Goal: Task Accomplishment & Management: Manage account settings

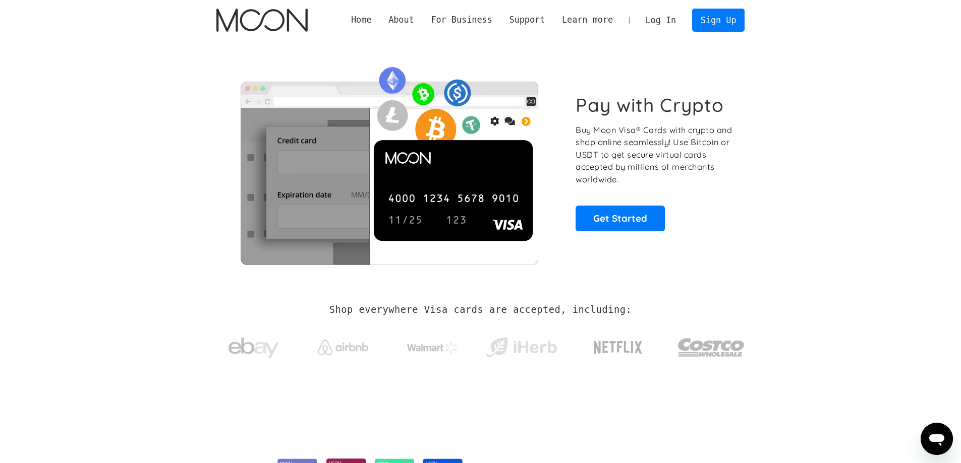
click at [679, 19] on link "Log In" at bounding box center [660, 20] width 47 height 22
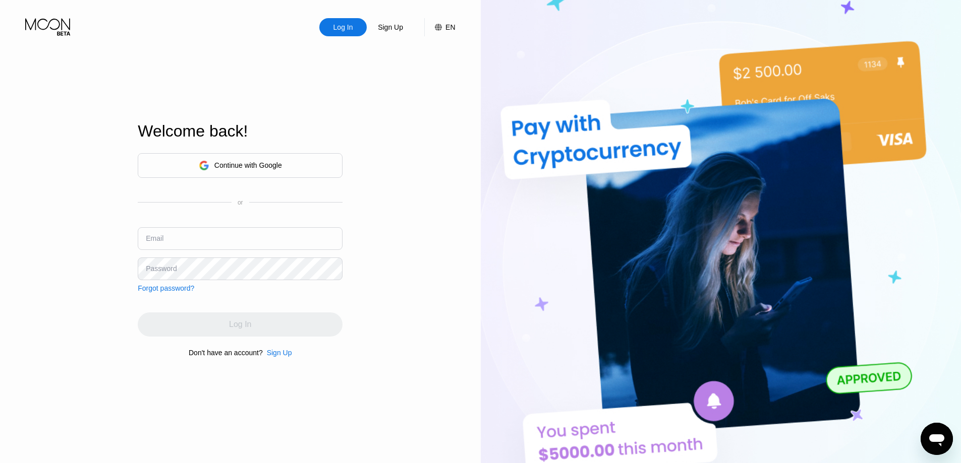
click at [199, 240] on input "text" at bounding box center [240, 238] width 205 height 23
paste input "[EMAIL_ADDRESS][DOMAIN_NAME]"
type input "[EMAIL_ADDRESS][DOMAIN_NAME]"
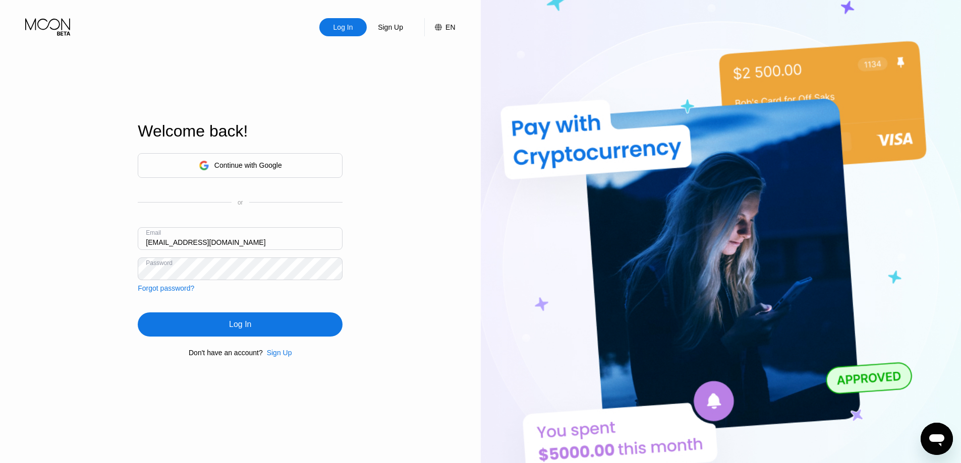
click at [248, 321] on div "Log In" at bounding box center [240, 325] width 22 height 10
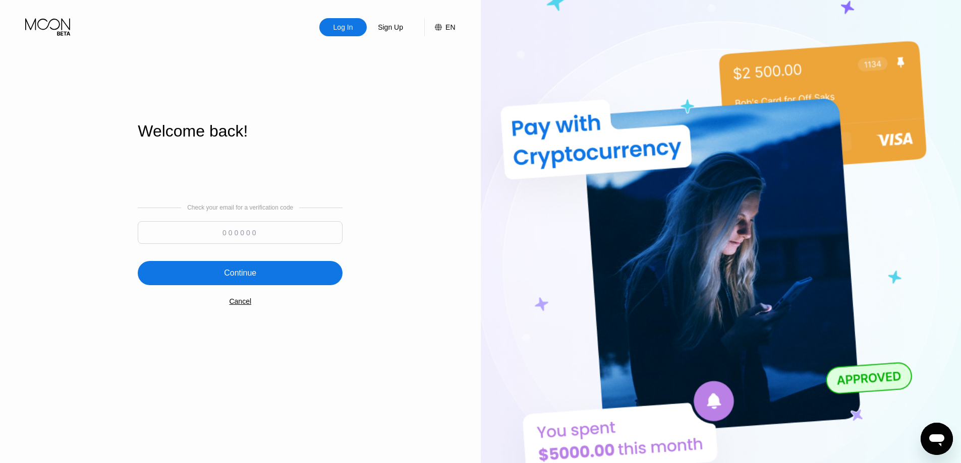
click at [285, 230] on input at bounding box center [240, 232] width 205 height 23
type input "974103"
click at [260, 275] on div "Continue" at bounding box center [240, 273] width 205 height 24
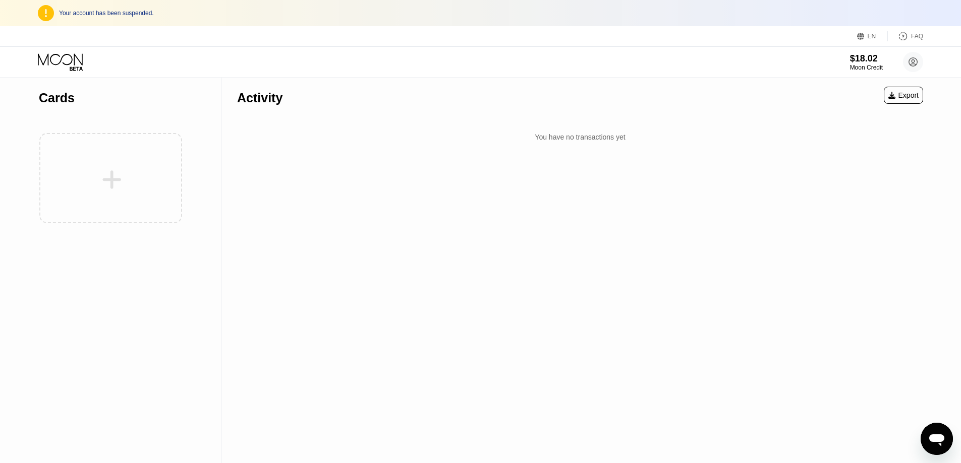
click at [110, 178] on div at bounding box center [111, 178] width 144 height 110
click at [119, 166] on div at bounding box center [111, 178] width 144 height 110
click at [493, 161] on div "Activity Export You have no transactions yet" at bounding box center [580, 271] width 716 height 386
click at [865, 60] on div "$18.02" at bounding box center [866, 58] width 34 height 11
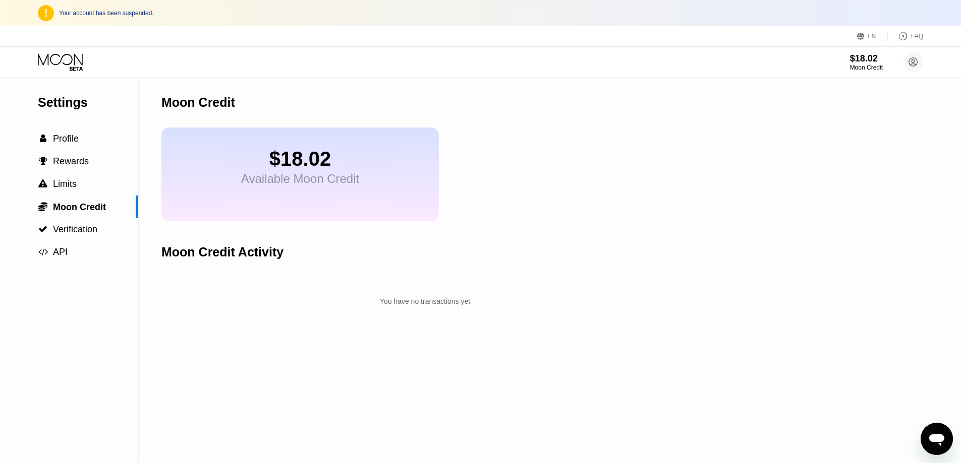
click at [326, 167] on div "$18.02" at bounding box center [300, 159] width 118 height 23
click at [320, 164] on div "$18.02" at bounding box center [300, 159] width 118 height 23
click at [75, 144] on span "Profile" at bounding box center [66, 139] width 26 height 10
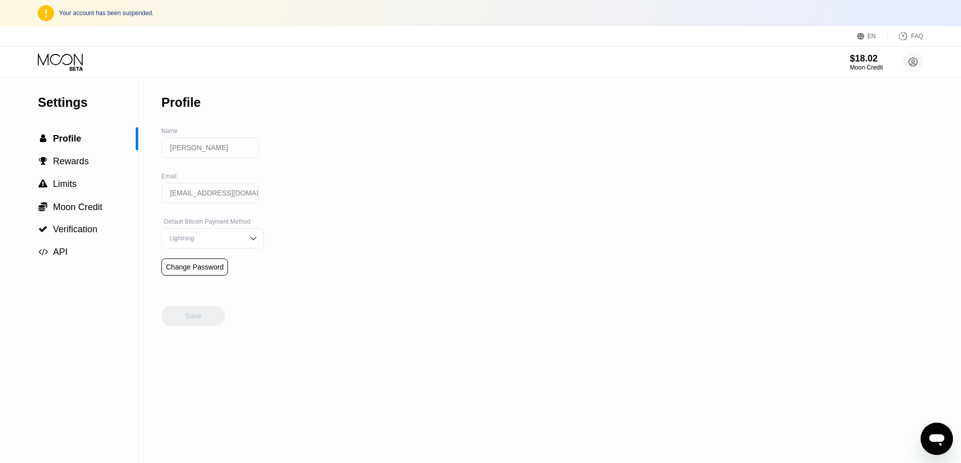
click at [52, 60] on icon at bounding box center [61, 62] width 47 height 18
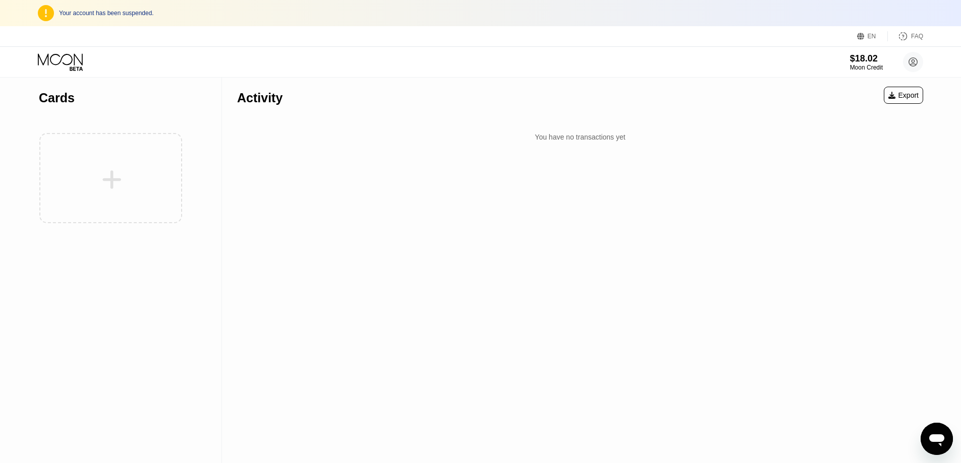
click at [141, 12] on div "Your account has been suspended." at bounding box center [491, 13] width 864 height 7
copy div "Your account has been suspended."
click at [414, 166] on div "Activity Export You have no transactions yet" at bounding box center [580, 271] width 716 height 386
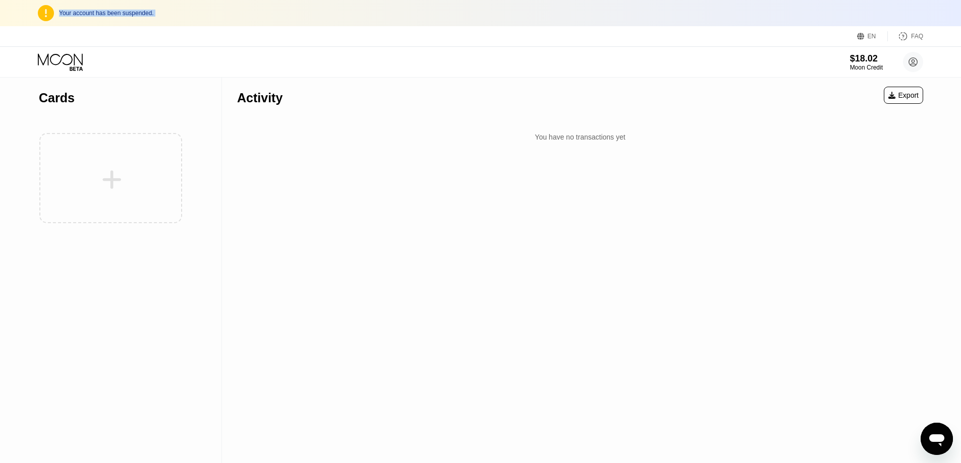
click at [123, 183] on div at bounding box center [111, 178] width 144 height 110
click at [106, 164] on div at bounding box center [111, 178] width 144 height 110
click at [54, 54] on icon at bounding box center [60, 59] width 45 height 12
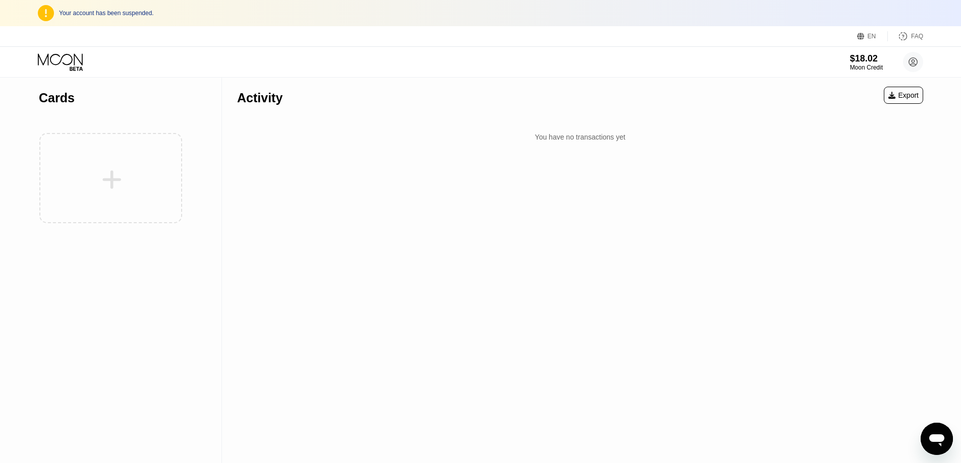
click at [112, 74] on div "$18.02 Moon Credit [PERSON_NAME] [PERSON_NAME][EMAIL_ADDRESS][DOMAIN_NAME]  Ho…" at bounding box center [480, 62] width 961 height 30
click at [74, 59] on icon at bounding box center [60, 59] width 45 height 12
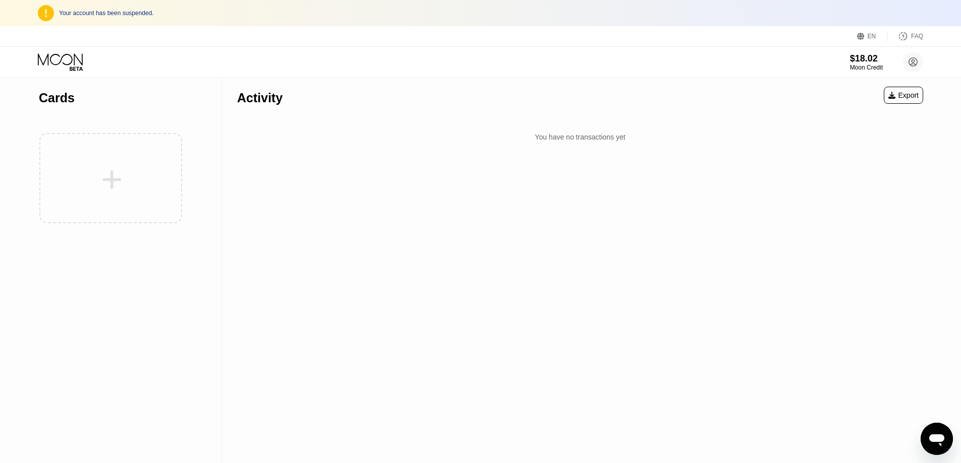
click at [74, 59] on icon at bounding box center [60, 59] width 45 height 12
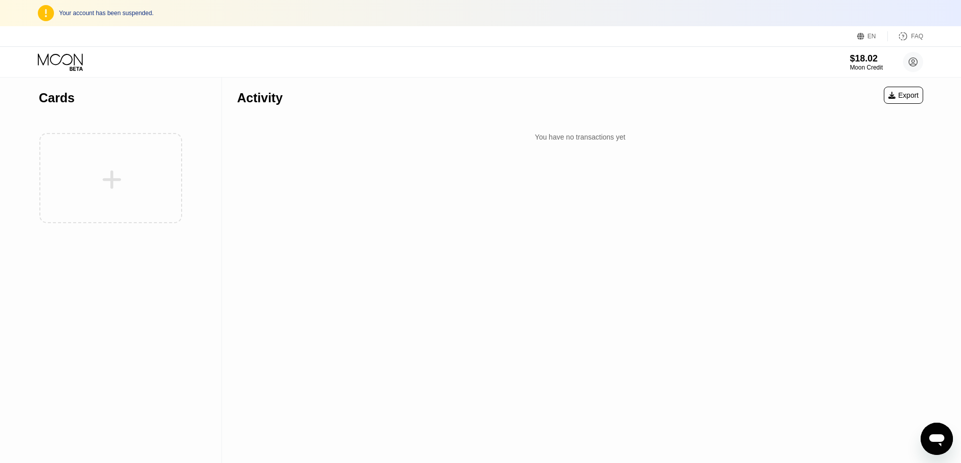
click at [74, 59] on icon at bounding box center [60, 59] width 45 height 12
